Goal: Task Accomplishment & Management: Manage account settings

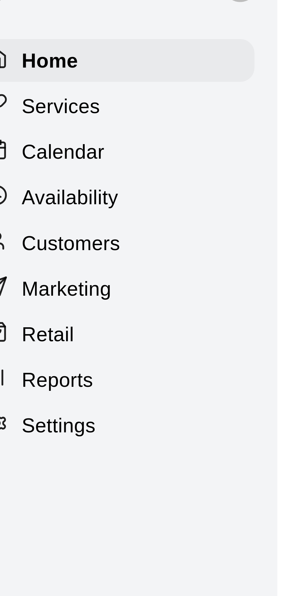
click at [33, 67] on p "Customers" at bounding box center [24, 67] width 21 height 6
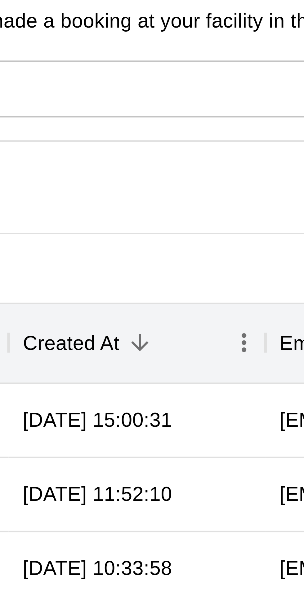
click at [168, 35] on input "Search customers by name or email" at bounding box center [175, 34] width 172 height 6
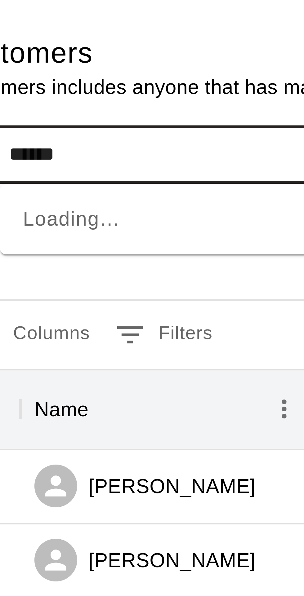
type input "*******"
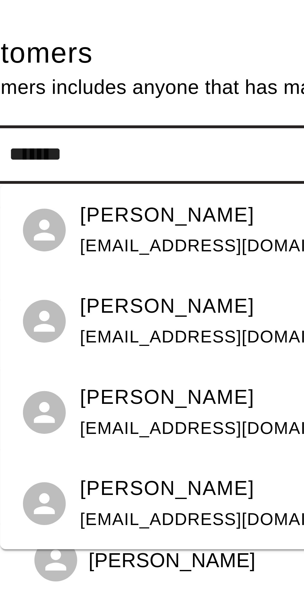
click at [133, 50] on div "[PERSON_NAME] [EMAIL_ADDRESS][DOMAIN_NAME]" at bounding box center [139, 49] width 67 height 13
